Goal: Find specific page/section: Find specific page/section

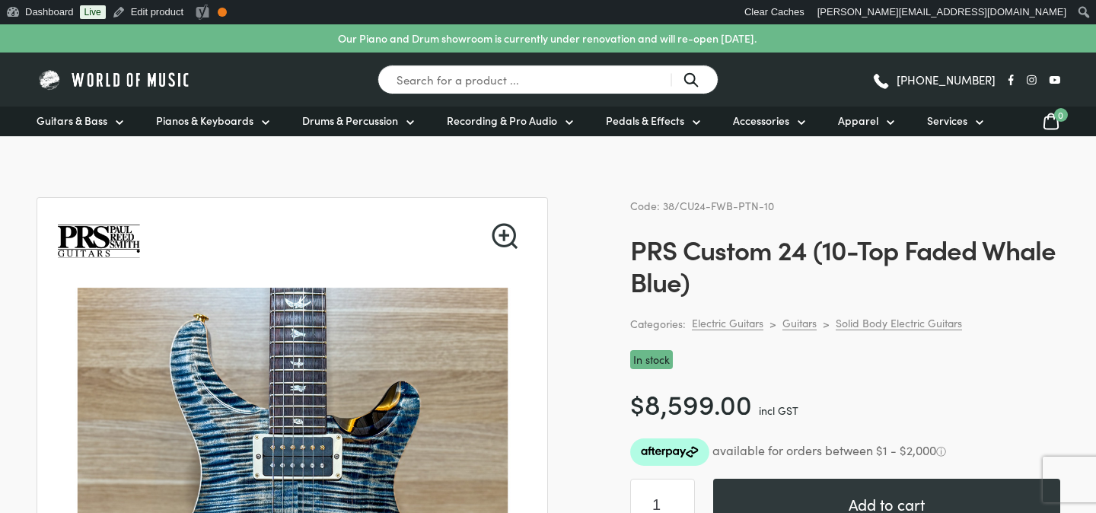
click at [170, 82] on img at bounding box center [115, 80] width 156 height 24
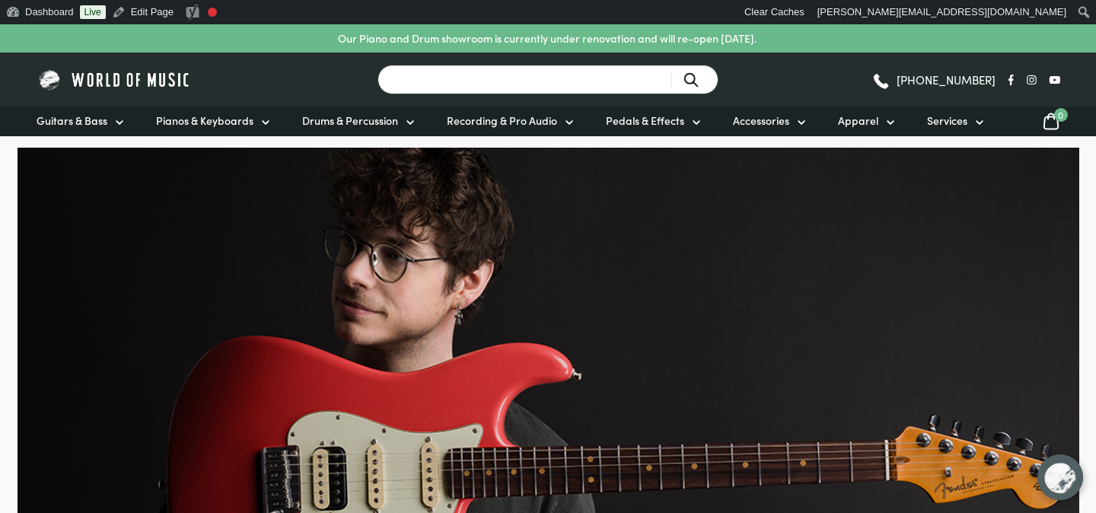
click at [447, 76] on input "Search for a product ..." at bounding box center [547, 80] width 341 height 30
click at [419, 85] on input "Search for a product ..." at bounding box center [547, 80] width 341 height 30
click at [433, 82] on input "Search for a product ..." at bounding box center [547, 80] width 341 height 30
click at [418, 79] on input "Search for a product ..." at bounding box center [547, 80] width 341 height 30
click at [428, 79] on input "Search for a product ..." at bounding box center [547, 80] width 341 height 30
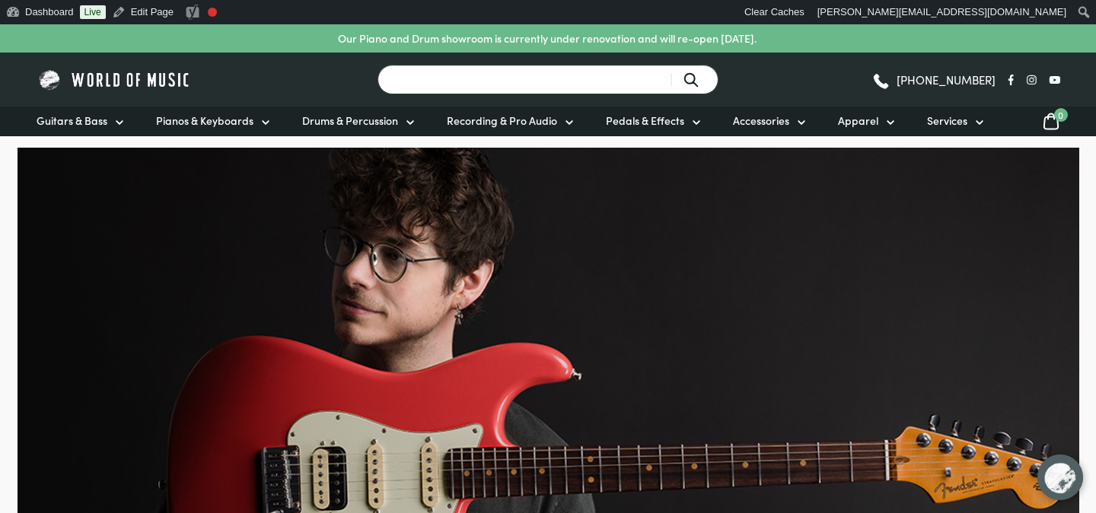
click at [417, 79] on input "Search for a product ..." at bounding box center [547, 80] width 341 height 30
click at [426, 79] on input "Search for a product ..." at bounding box center [547, 80] width 341 height 30
click at [415, 78] on input "Search for a product ..." at bounding box center [547, 80] width 341 height 30
click at [431, 81] on input "Search for a product ..." at bounding box center [547, 80] width 341 height 30
click at [419, 81] on input "Search for a product ..." at bounding box center [547, 80] width 341 height 30
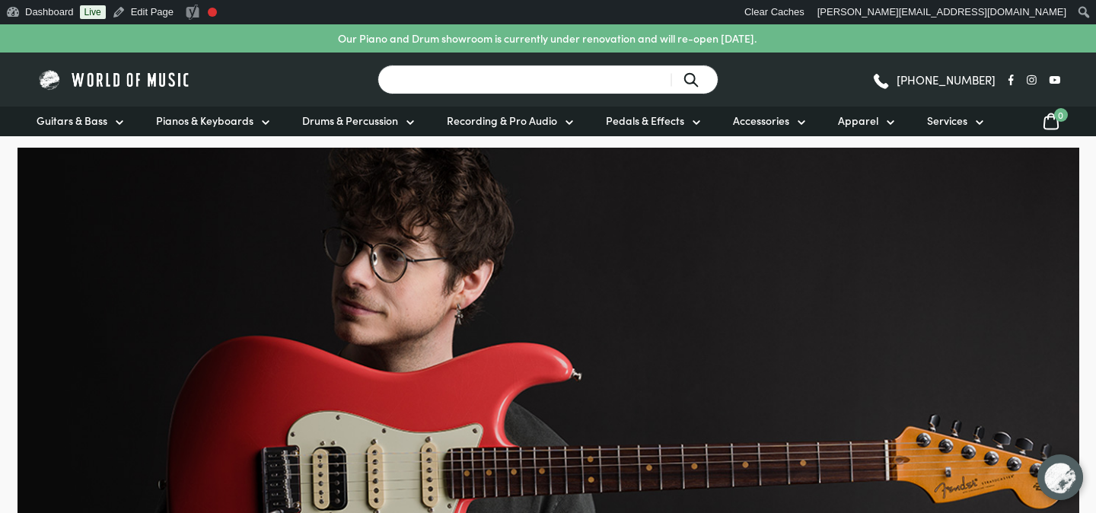
click at [425, 81] on input "Search for a product ..." at bounding box center [547, 80] width 341 height 30
click at [413, 80] on input "Search for a product ..." at bounding box center [547, 80] width 341 height 30
click at [428, 80] on input "Search for a product ..." at bounding box center [547, 80] width 341 height 30
click at [412, 80] on input "Search for a product ..." at bounding box center [547, 80] width 341 height 30
